Goal: Transaction & Acquisition: Purchase product/service

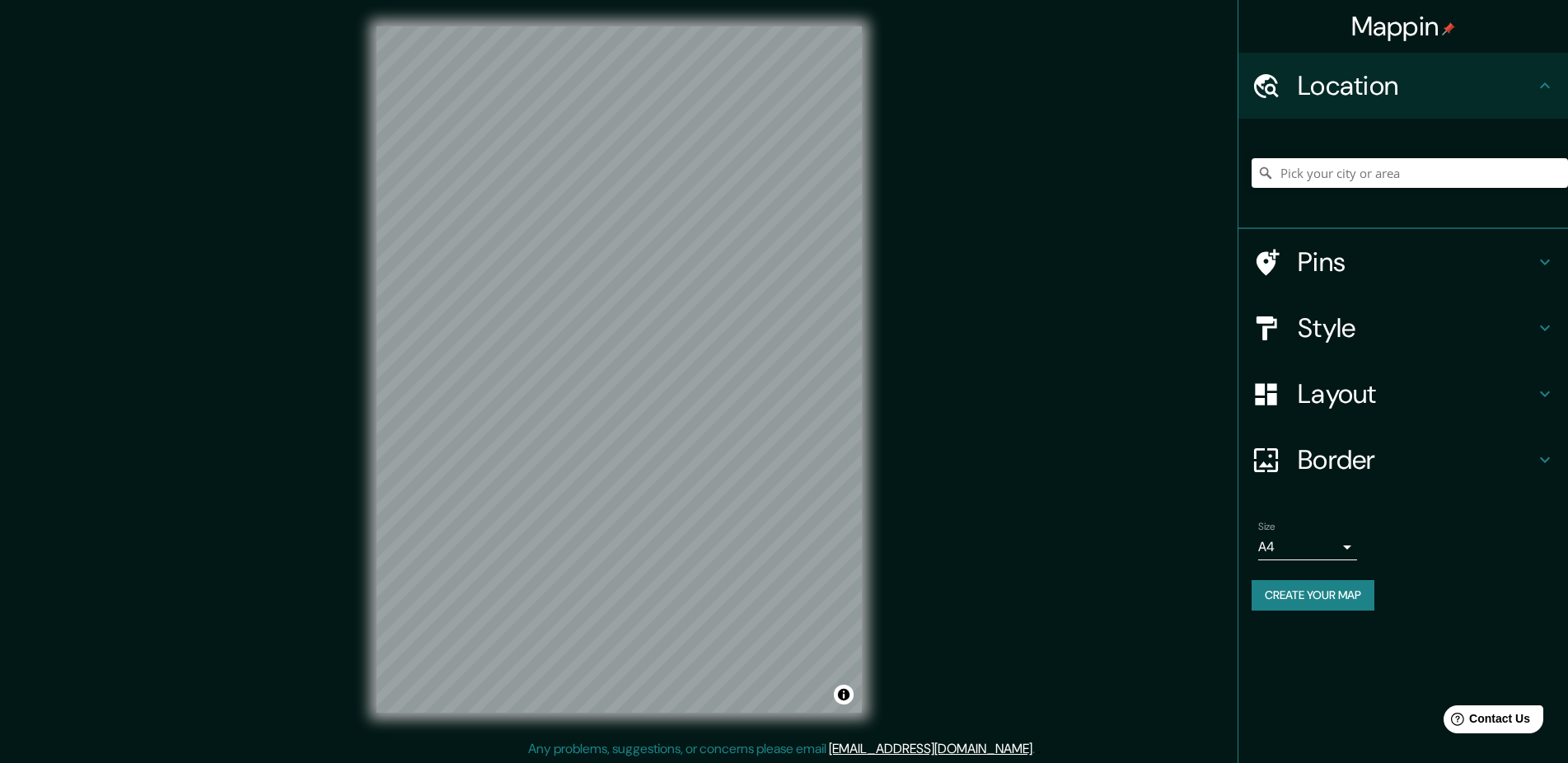
click at [970, 354] on div "Mappin Location Pins Style Layout Border Choose a border. Hint : you can make l…" at bounding box center [784, 383] width 1568 height 766
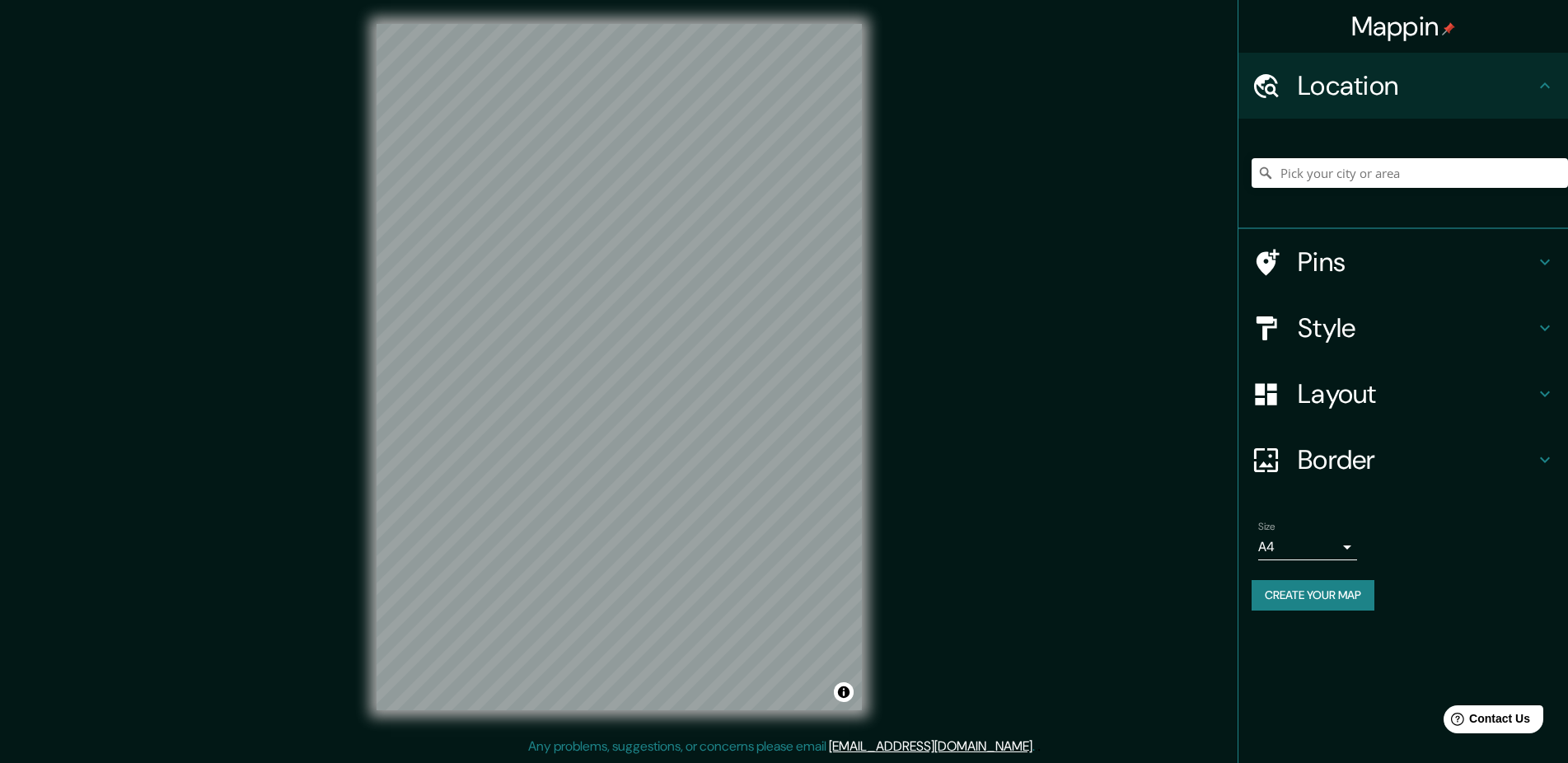
click at [406, 736] on div "© Mapbox © OpenStreetMap Improve this map" at bounding box center [619, 367] width 538 height 739
click at [1309, 321] on h4 "Style" at bounding box center [1416, 327] width 237 height 33
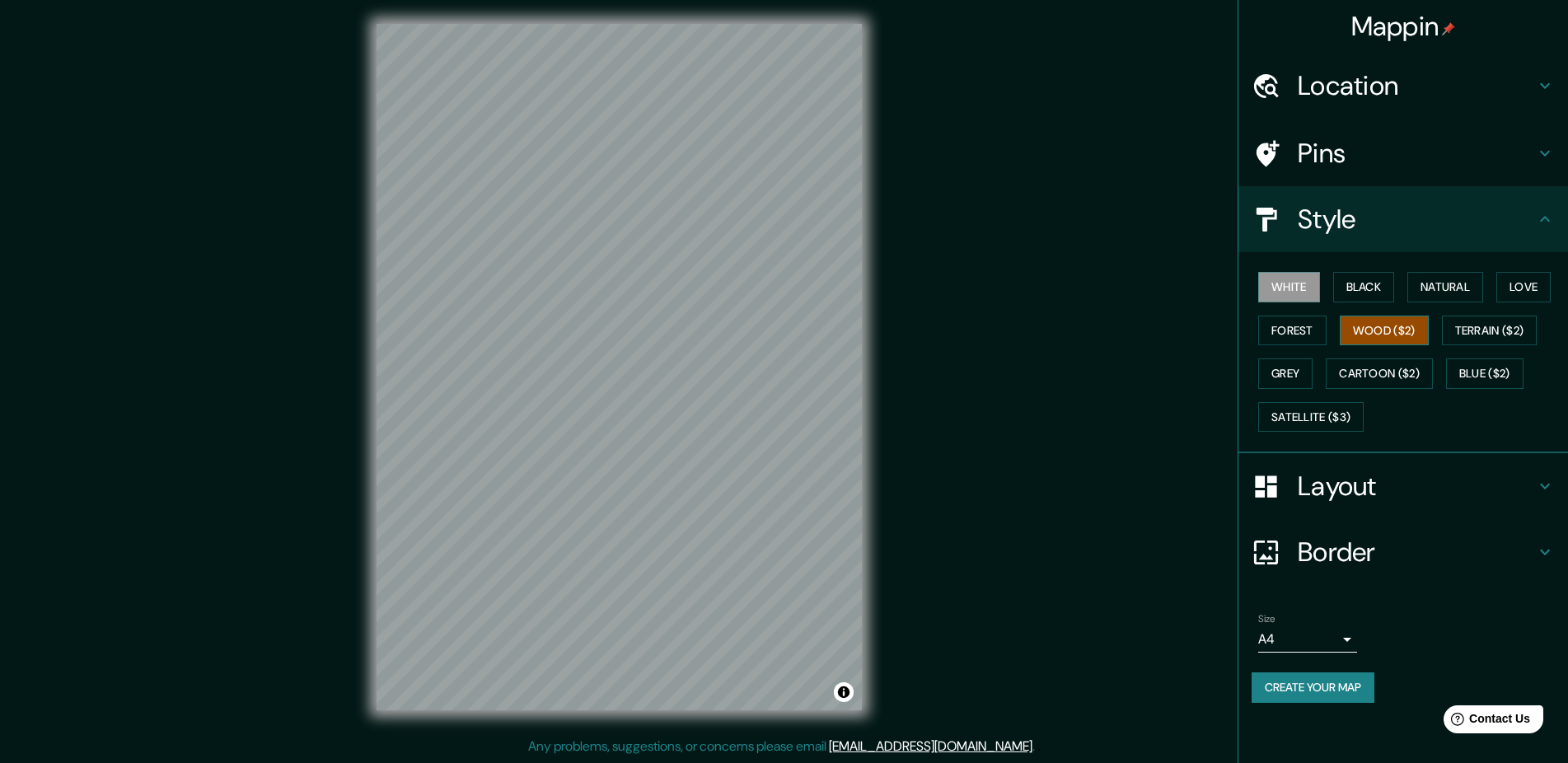
click at [1371, 322] on button "Wood ($2)" at bounding box center [1384, 331] width 89 height 30
click at [1524, 282] on button "Love" at bounding box center [1523, 287] width 55 height 30
click at [1501, 279] on div "White Black Natural Love Forest Wood ($2) Terrain ($2) Grey Cartoon ($2) Blue (…" at bounding box center [1410, 352] width 316 height 173
click at [1470, 290] on button "Natural" at bounding box center [1445, 287] width 76 height 30
click at [1381, 304] on div "White Black Natural Love Forest Wood ($2) Terrain ($2) Grey Cartoon ($2) Blue (…" at bounding box center [1410, 352] width 316 height 173
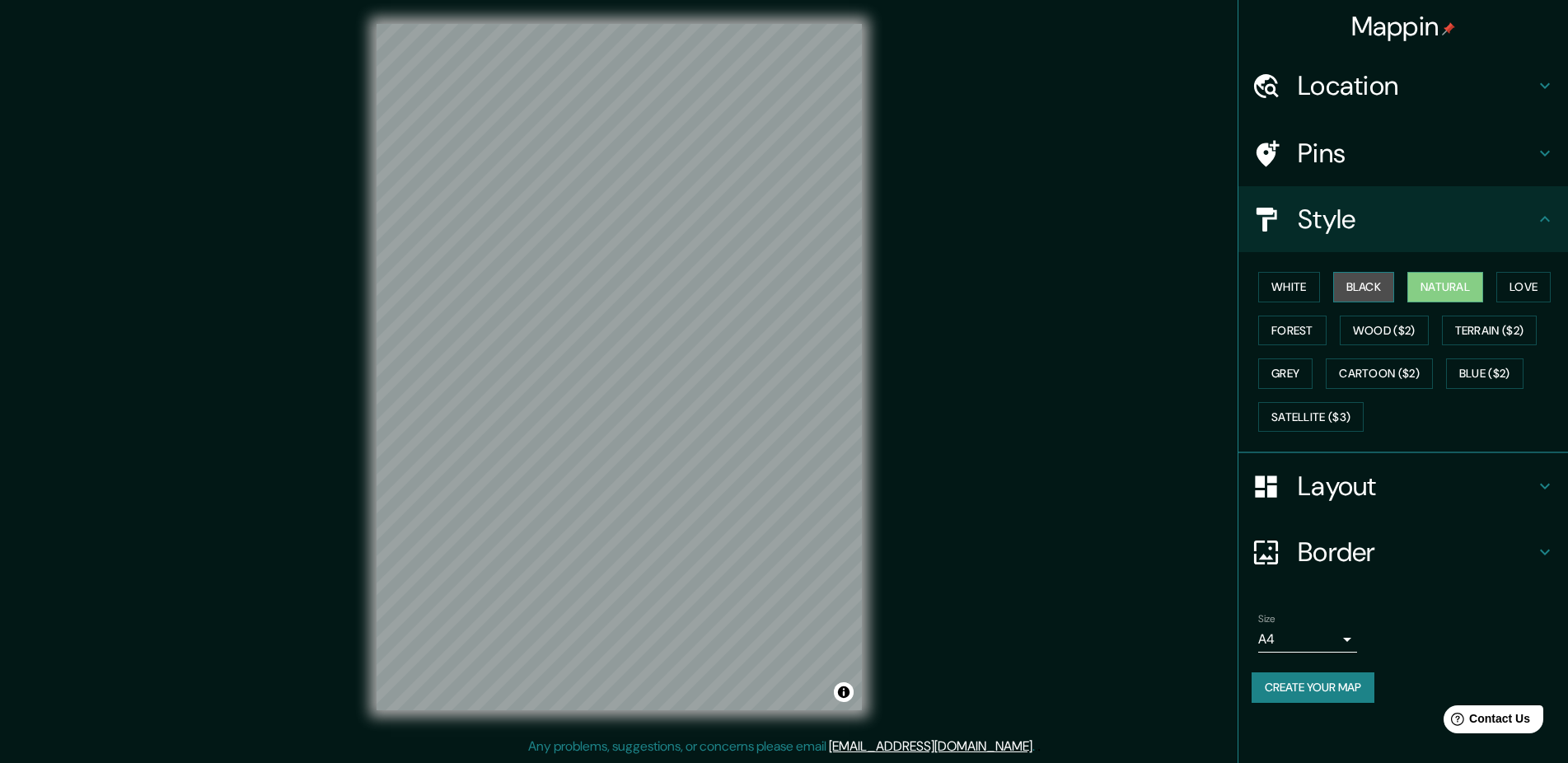
click at [1370, 294] on button "Black" at bounding box center [1364, 287] width 61 height 30
click at [1302, 298] on button "White" at bounding box center [1288, 287] width 61 height 30
click at [1368, 294] on button "Black" at bounding box center [1364, 287] width 61 height 30
click at [1307, 339] on button "Forest" at bounding box center [1291, 331] width 68 height 30
click at [1375, 336] on button "Wood ($2)" at bounding box center [1384, 331] width 89 height 30
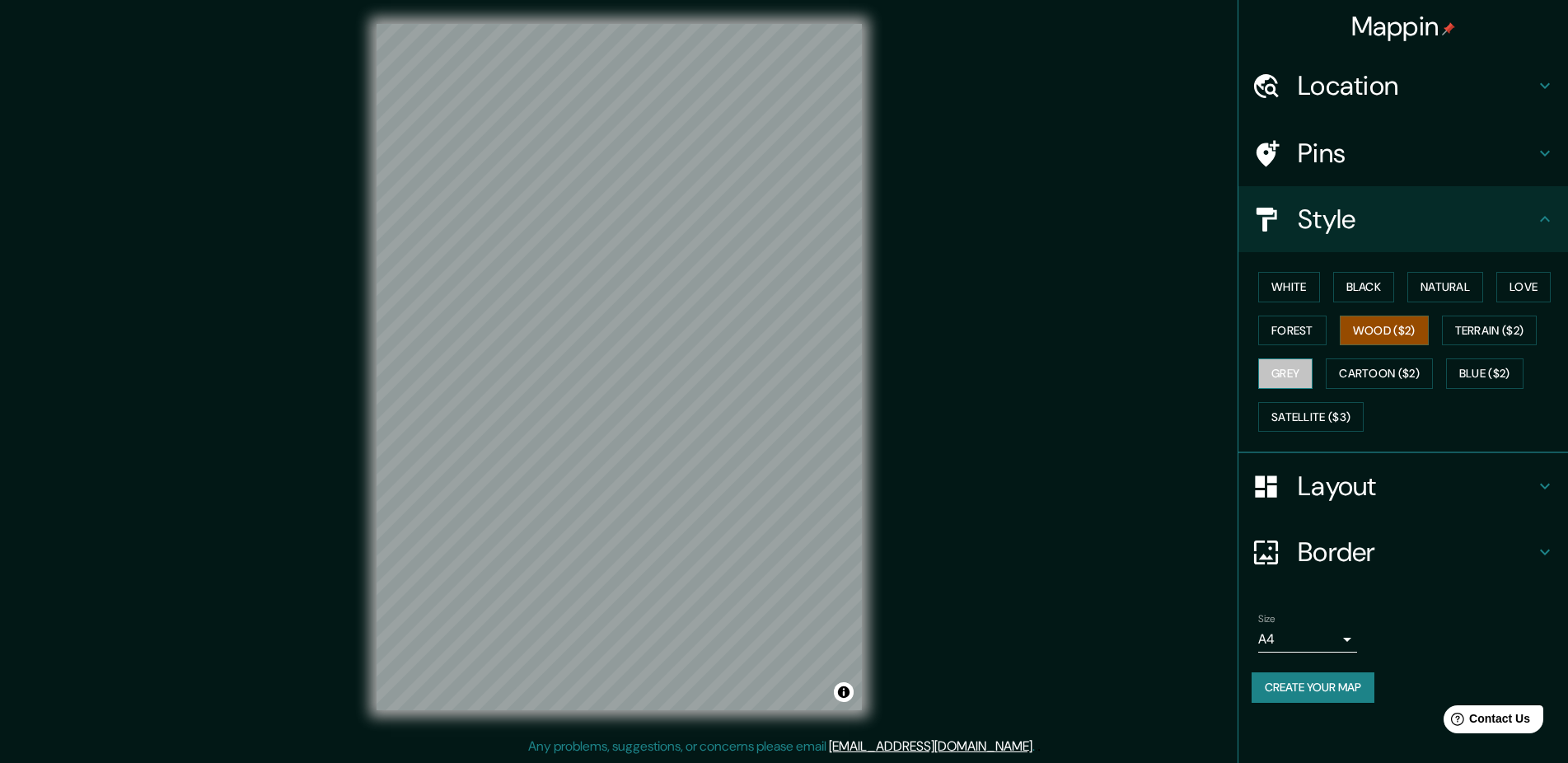
click at [1293, 383] on button "Grey" at bounding box center [1285, 374] width 55 height 30
